Goal: Download file/media

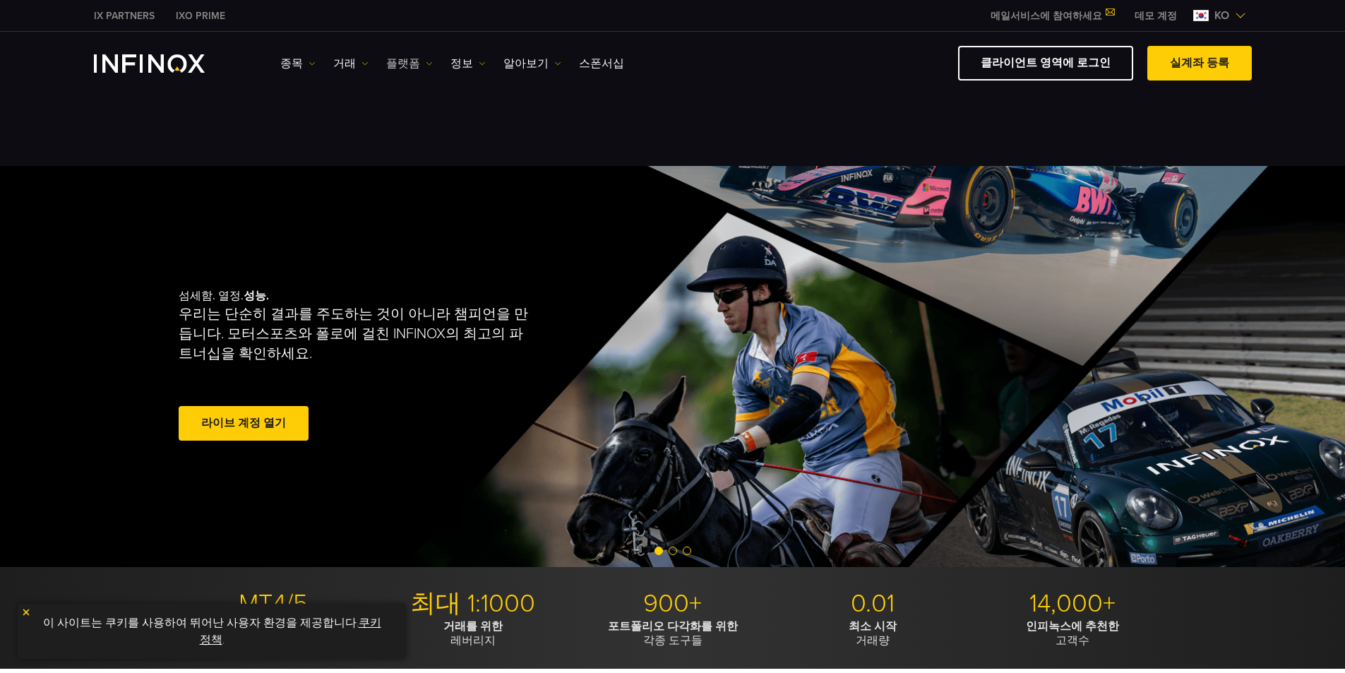
click at [342, 64] on link "플랫폼" at bounding box center [409, 63] width 47 height 17
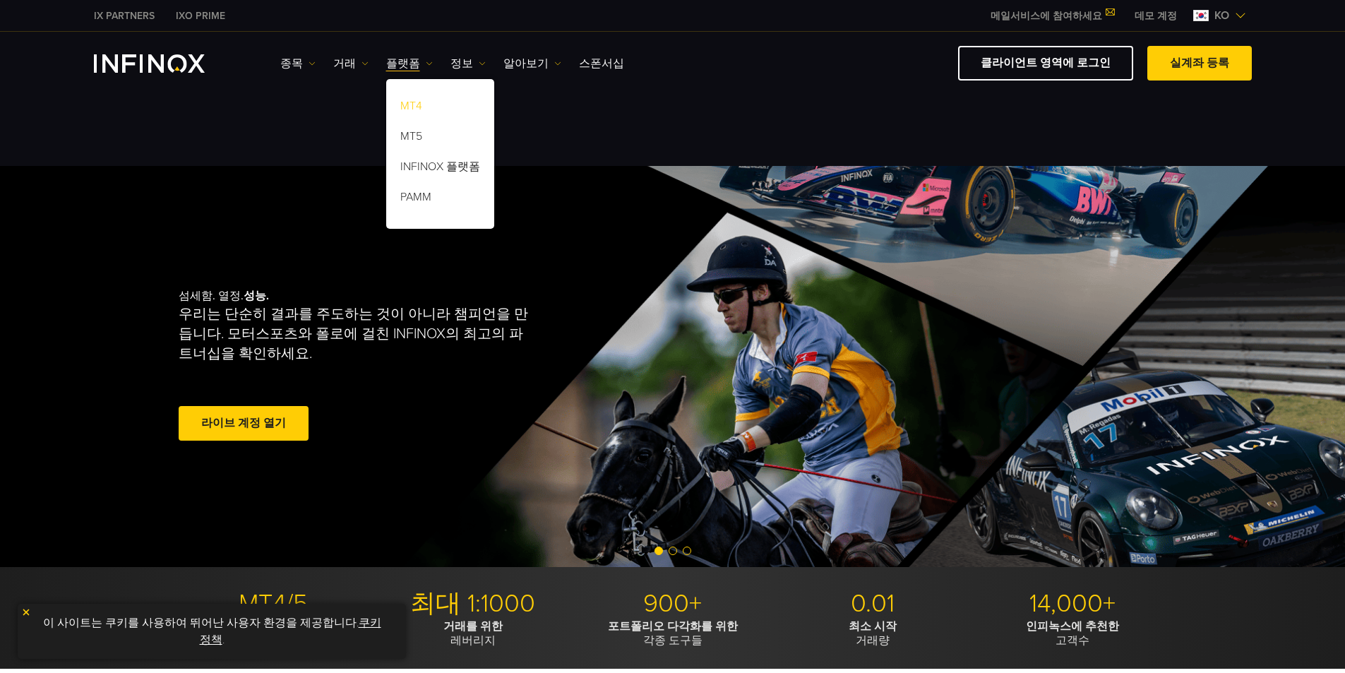
click at [342, 104] on link "MT4" at bounding box center [440, 108] width 108 height 30
click at [342, 109] on link "MT4" at bounding box center [440, 108] width 108 height 30
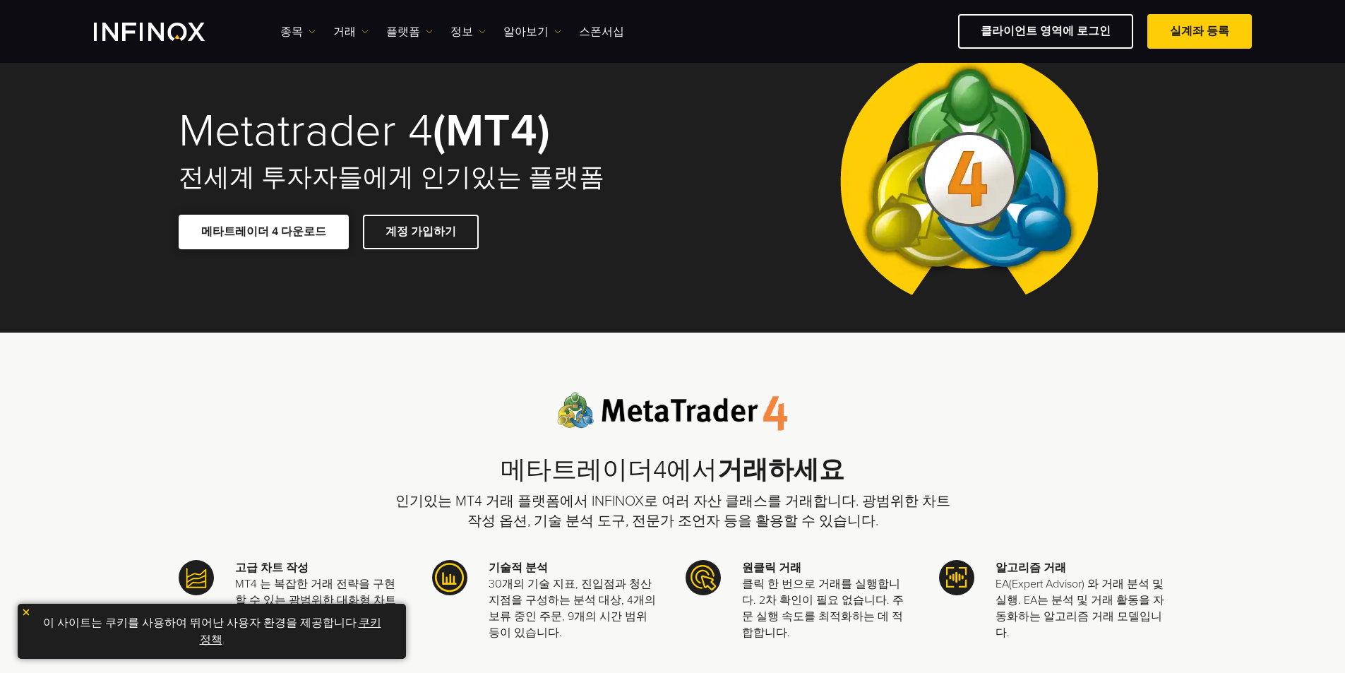
click at [287, 235] on link "메타트레이더 4 다운로드" at bounding box center [264, 232] width 170 height 35
